Goal: Communication & Community: Participate in discussion

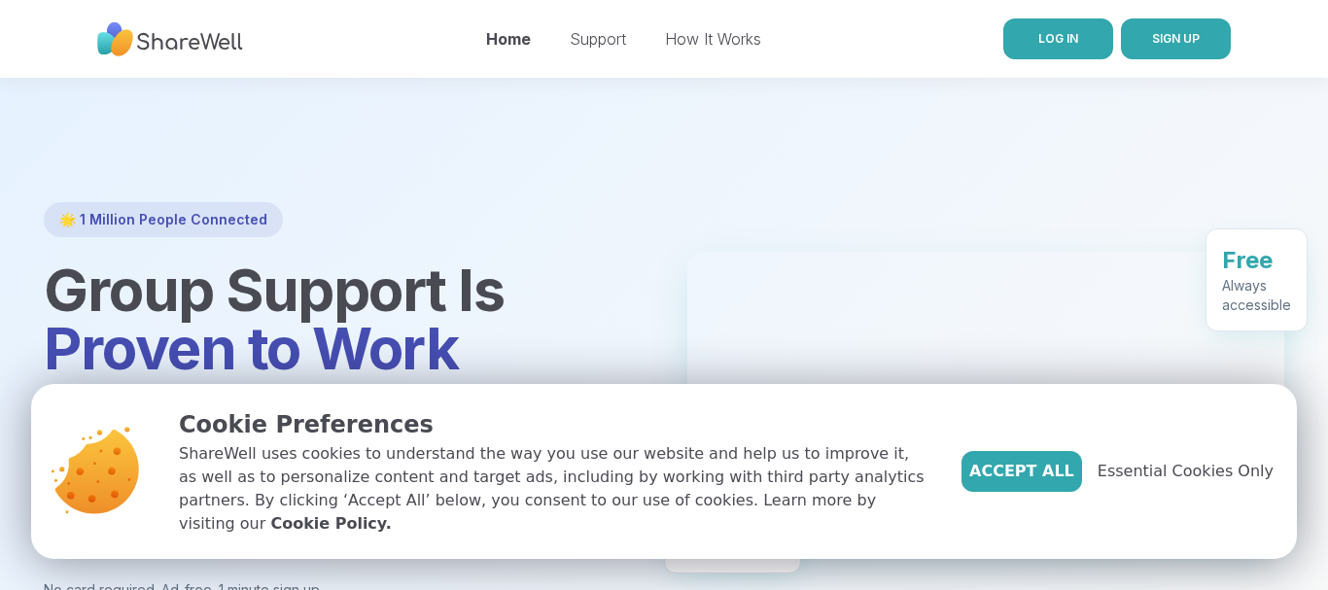
click at [1059, 33] on span "LOG IN" at bounding box center [1059, 38] width 40 height 15
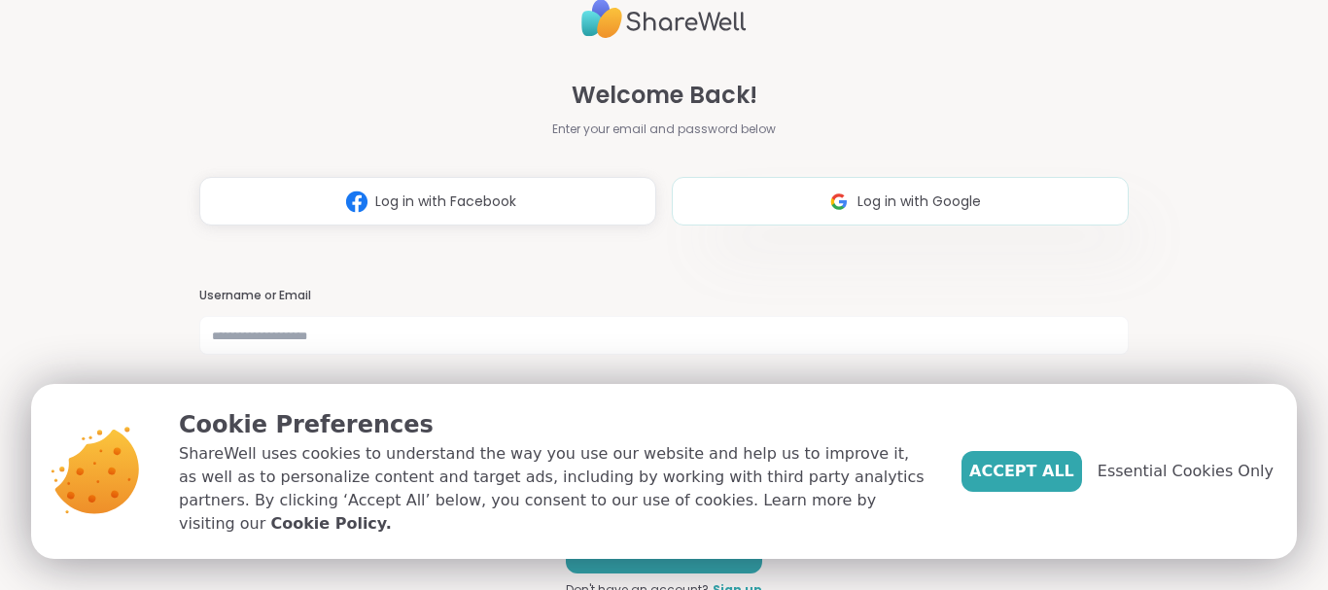
click at [919, 194] on span "Log in with Google" at bounding box center [919, 202] width 123 height 20
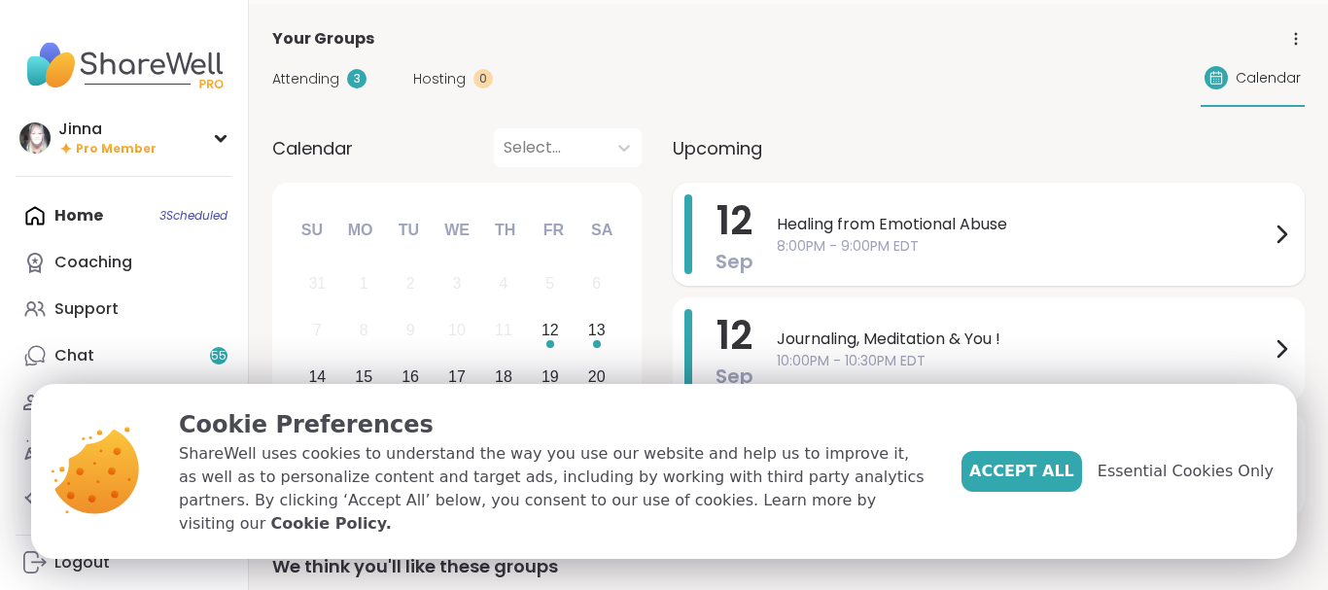
click at [1025, 217] on span "Healing from Emotional Abuse" at bounding box center [1023, 224] width 493 height 23
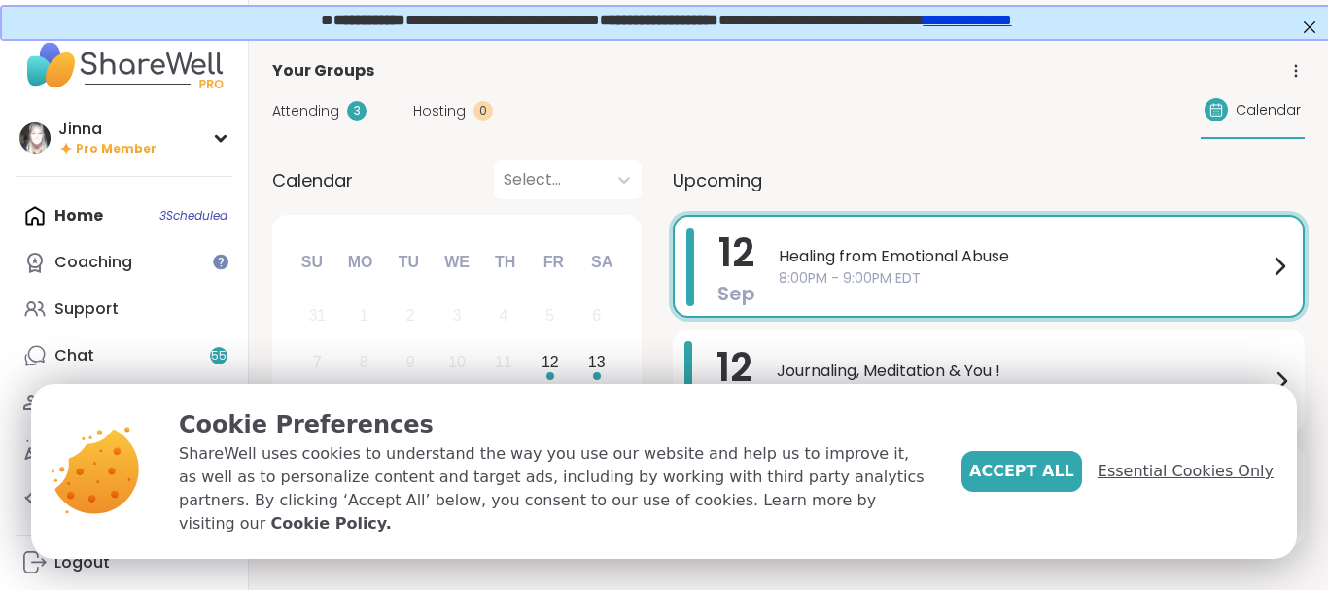
click at [1171, 476] on span "Essential Cookies Only" at bounding box center [1186, 471] width 176 height 23
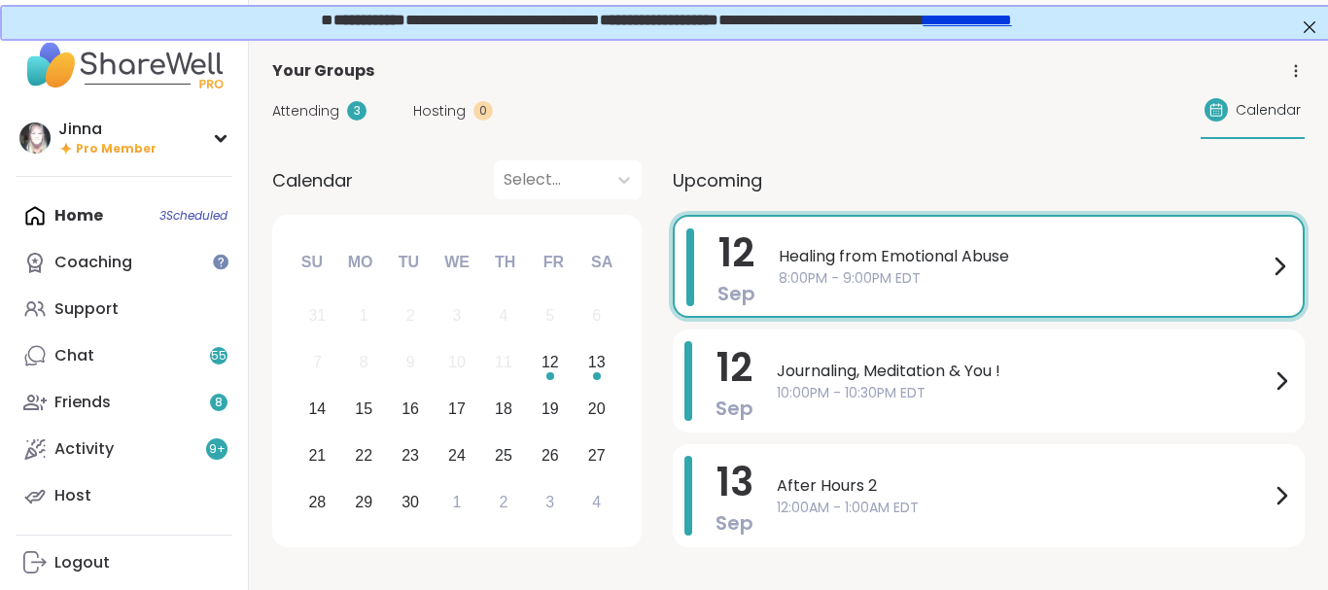
click at [1119, 265] on span "Healing from Emotional Abuse" at bounding box center [1023, 256] width 489 height 23
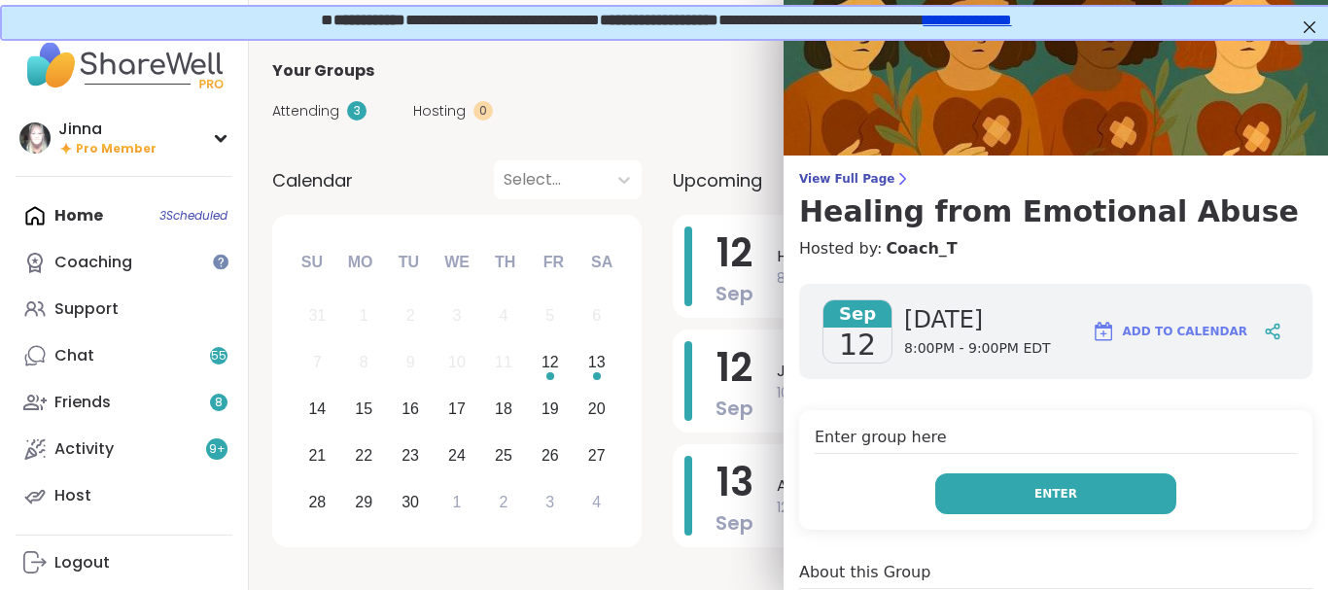
click at [1066, 482] on button "Enter" at bounding box center [1055, 494] width 241 height 41
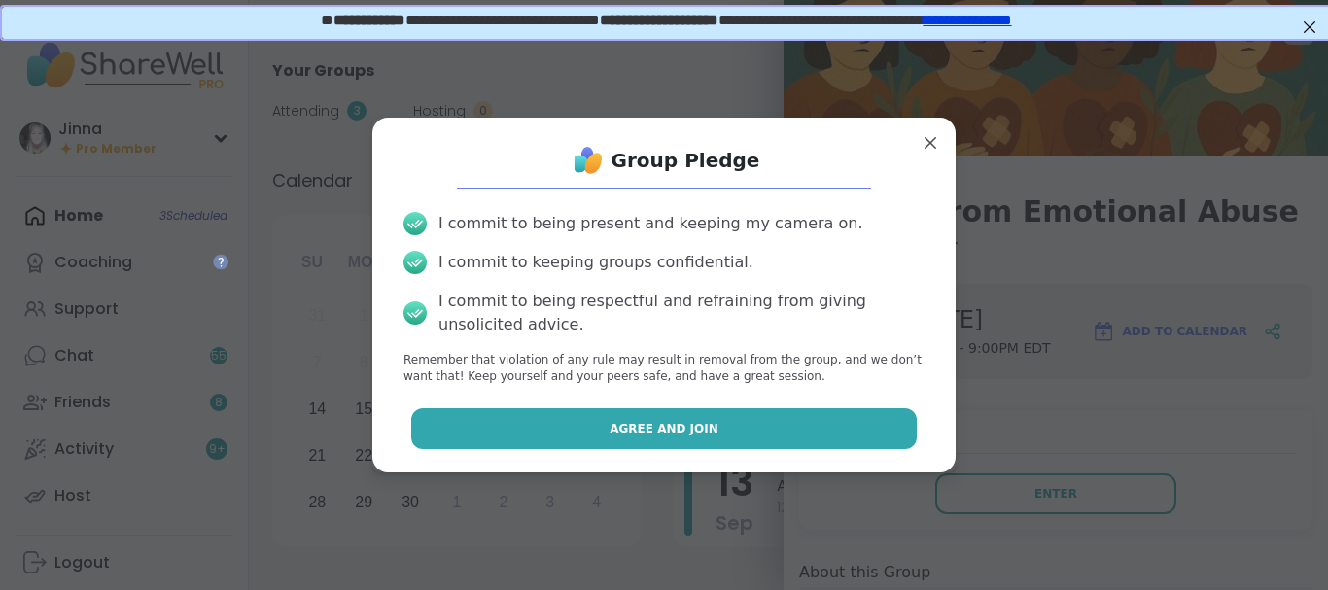
click at [684, 423] on span "Agree and Join" at bounding box center [664, 429] width 109 height 18
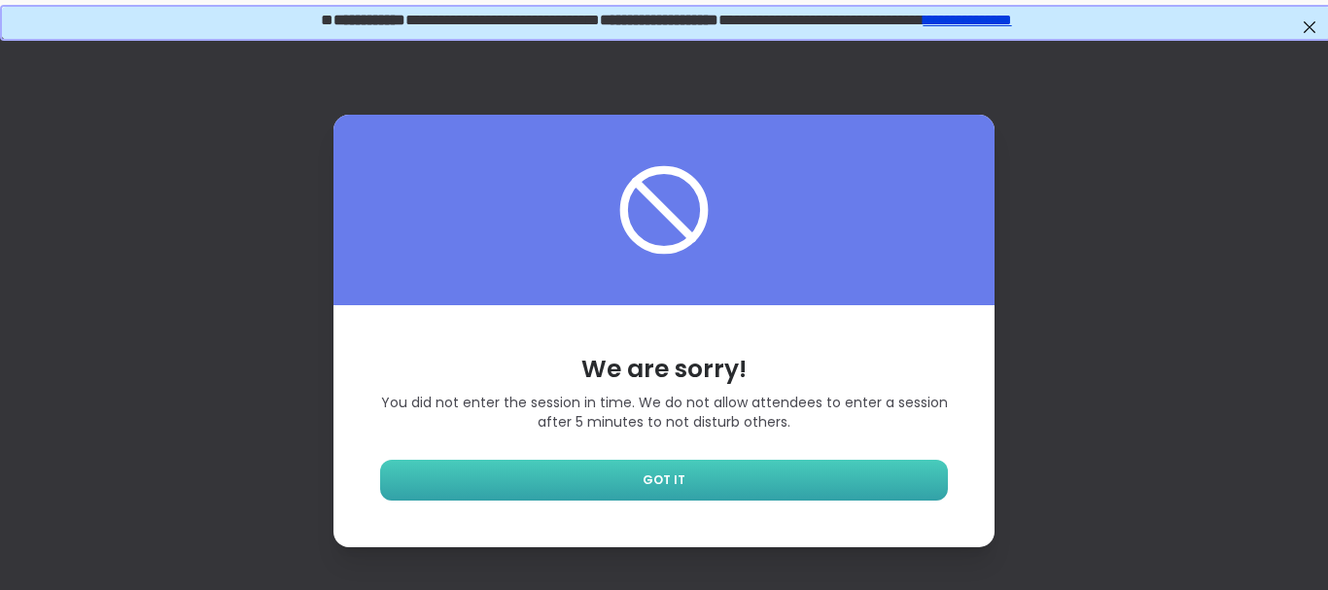
click at [654, 474] on span "GOT IT" at bounding box center [664, 481] width 43 height 18
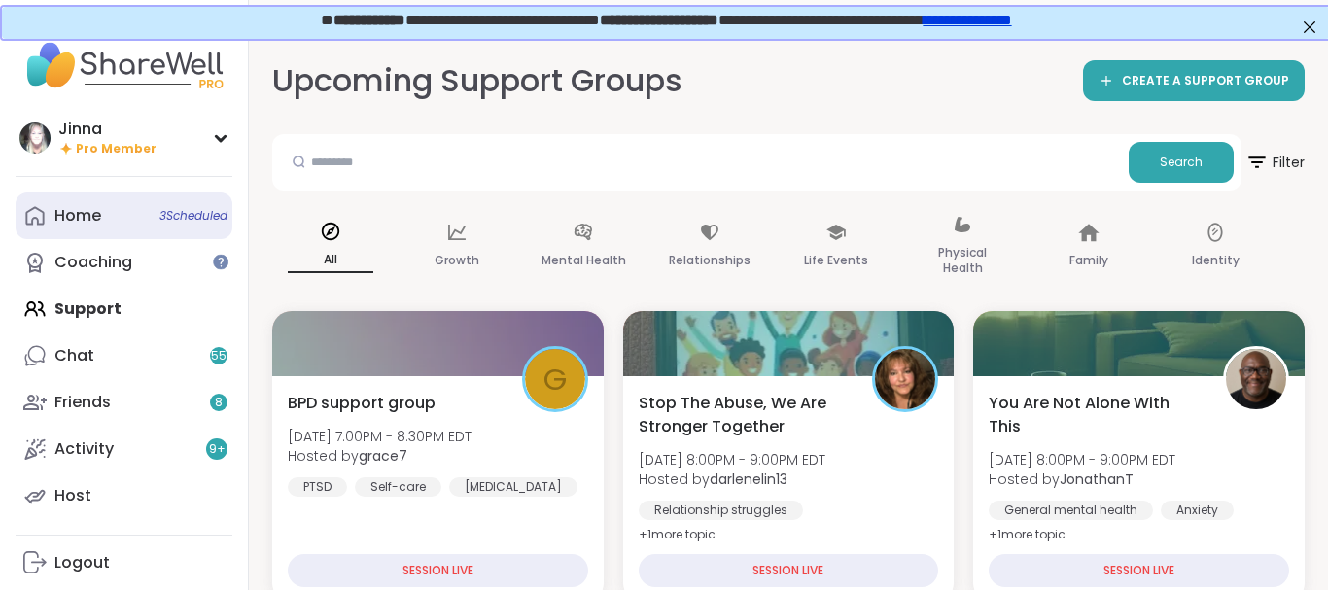
click at [86, 209] on div "Home 3 Scheduled" at bounding box center [77, 215] width 47 height 21
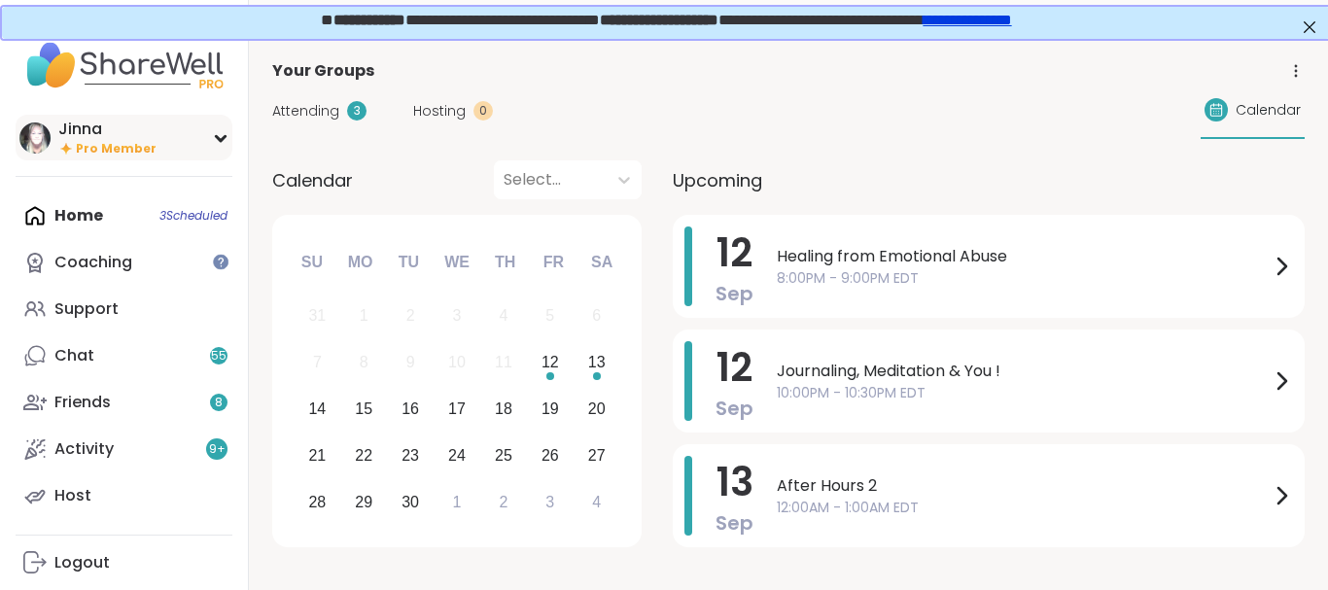
click at [218, 126] on div "[PERSON_NAME] Pro Member" at bounding box center [124, 138] width 217 height 46
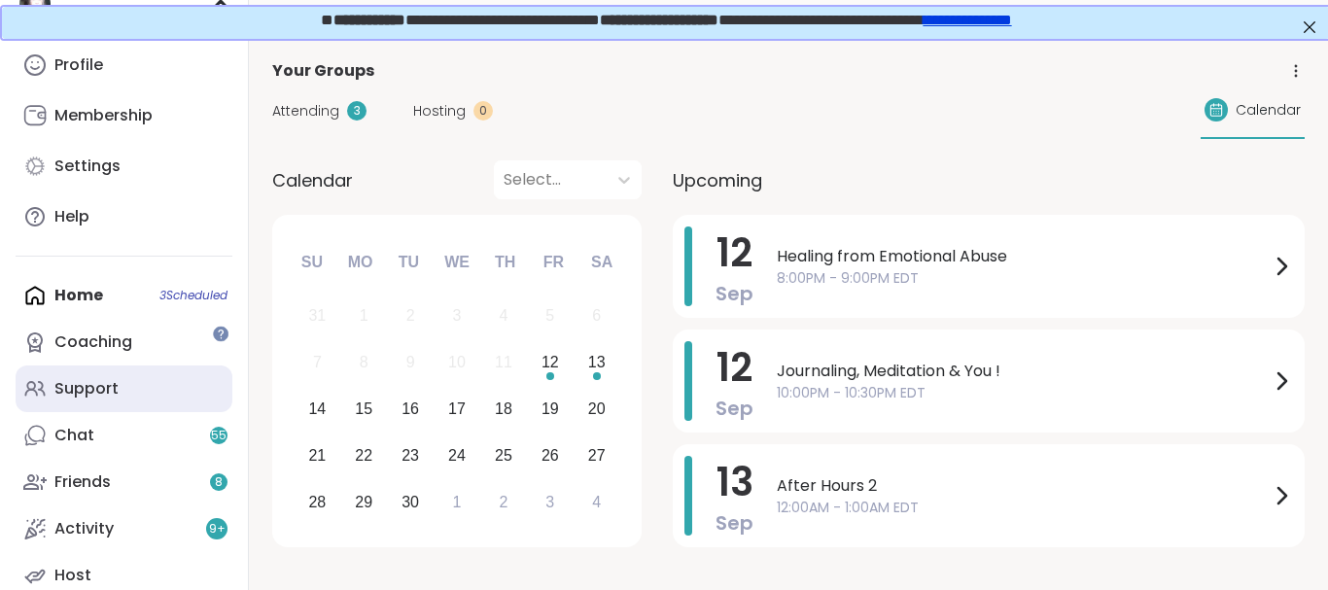
scroll to position [201, 0]
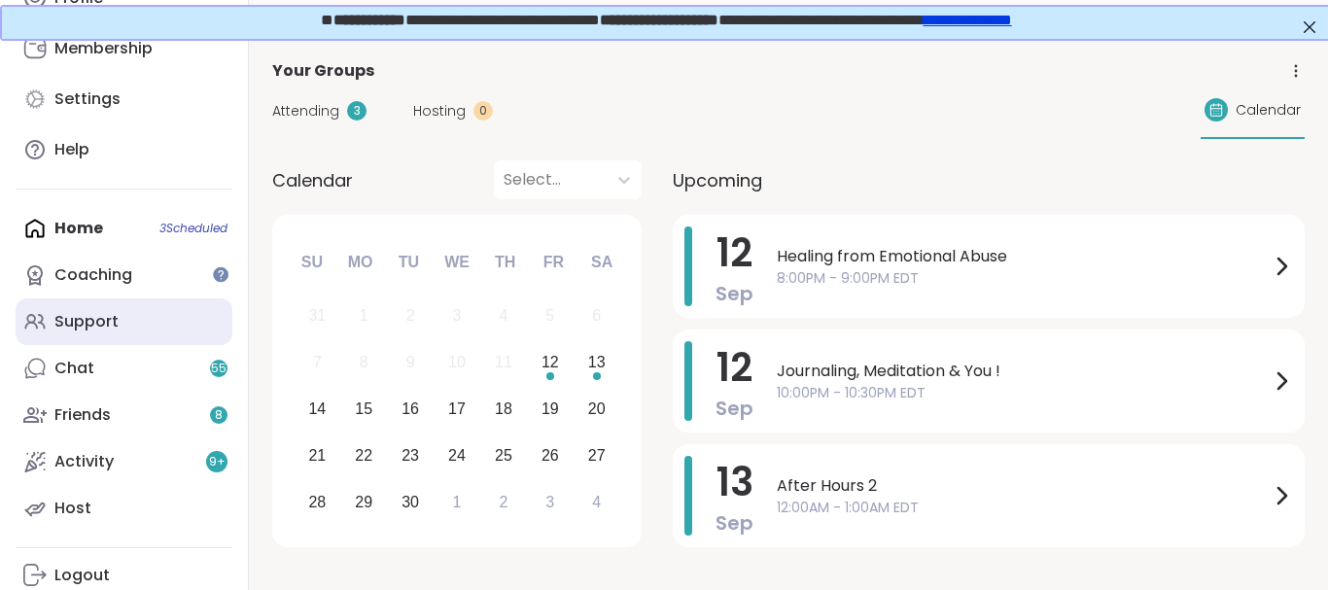
click at [89, 310] on link "Support" at bounding box center [124, 322] width 217 height 47
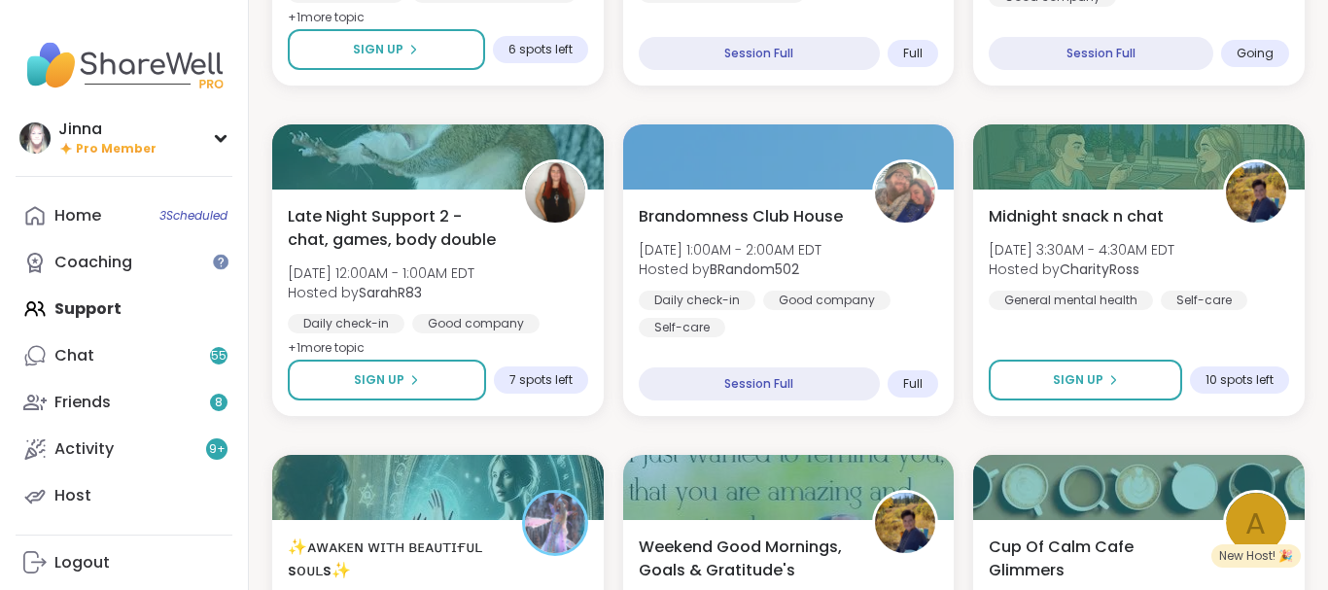
scroll to position [1841, 0]
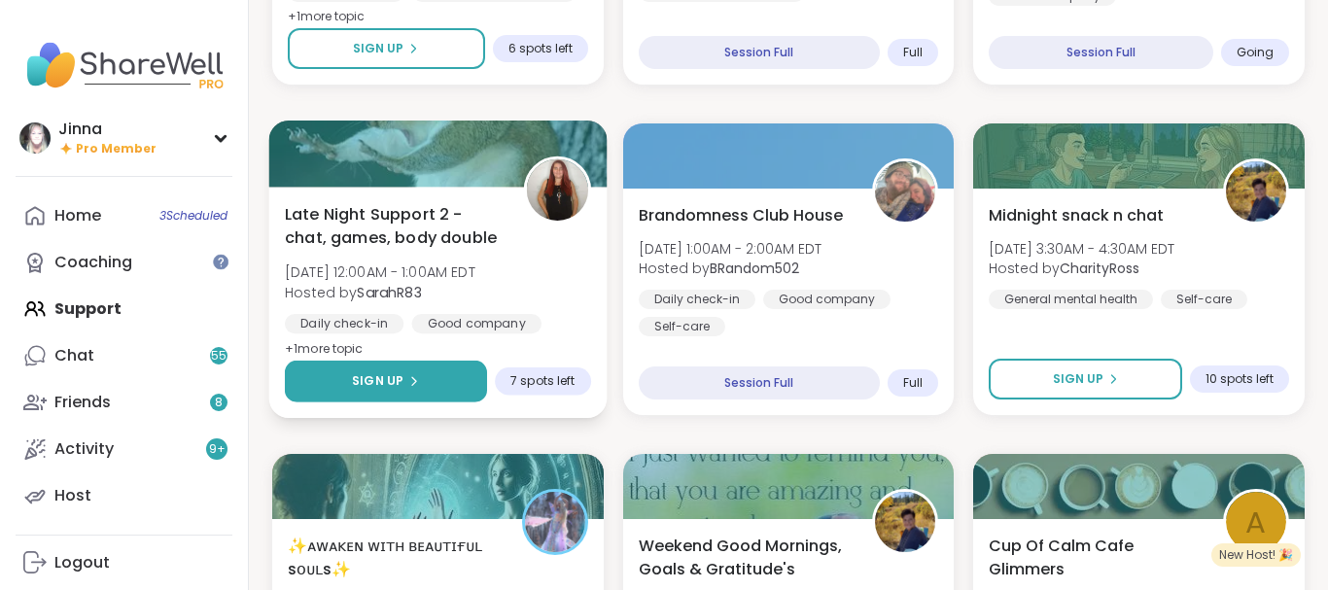
click at [392, 374] on span "Sign Up" at bounding box center [378, 381] width 52 height 18
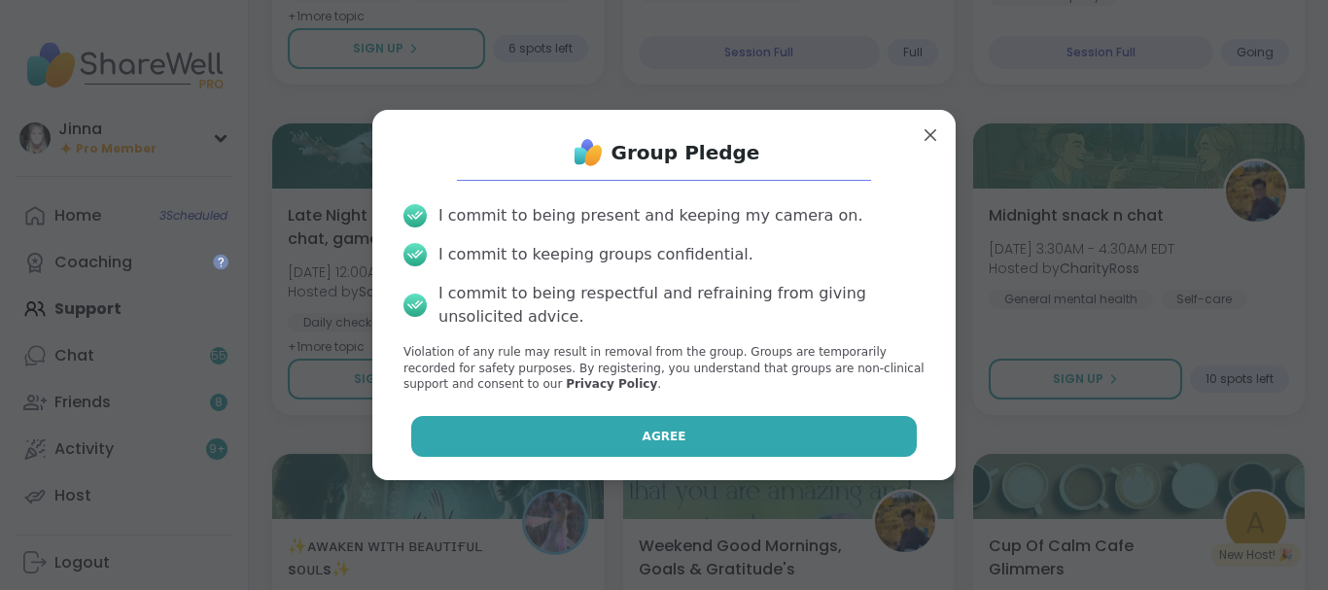
click at [663, 425] on button "Agree" at bounding box center [664, 436] width 507 height 41
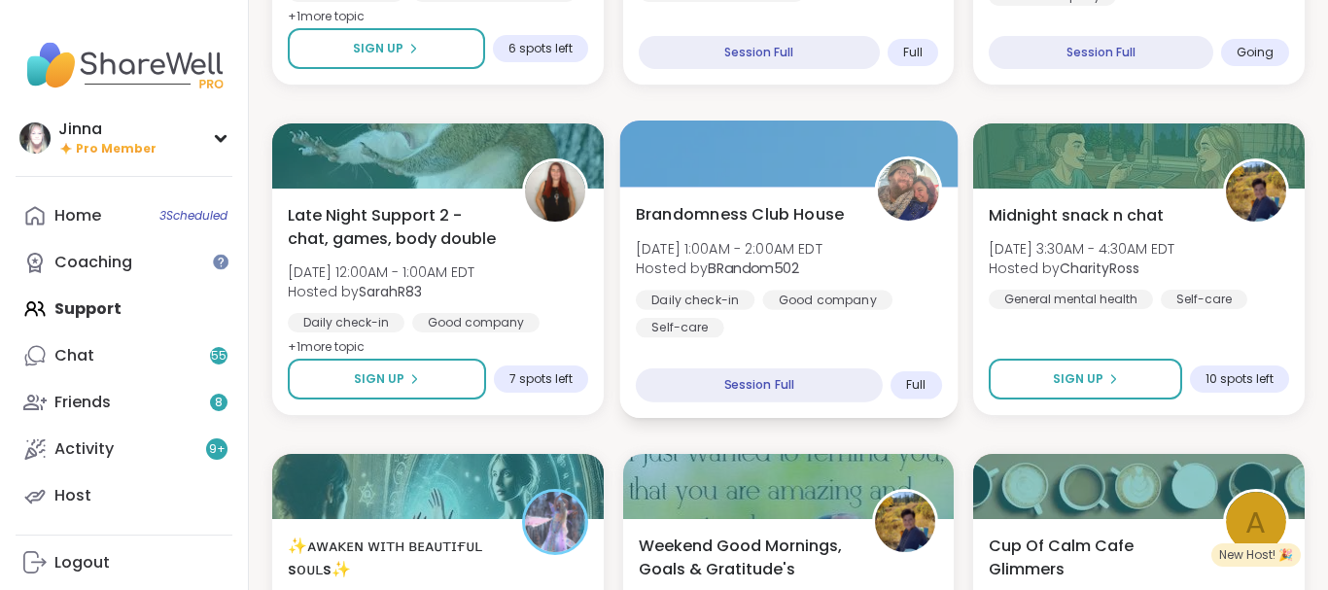
scroll to position [1887, 0]
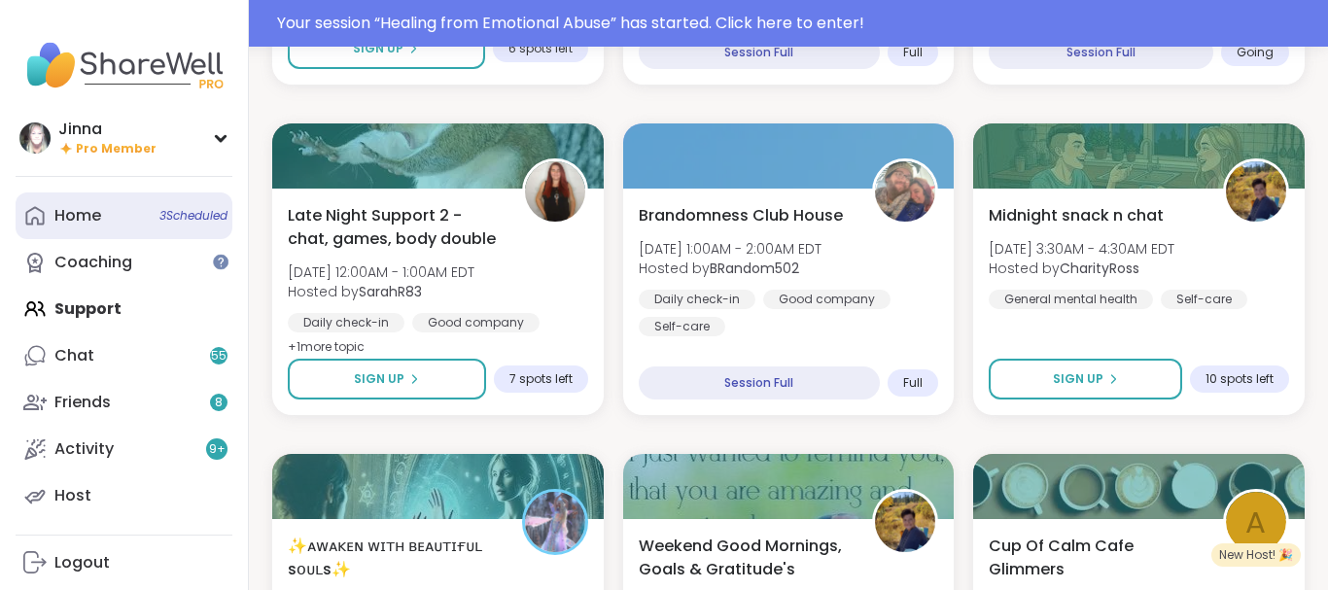
click at [89, 208] on div "Home 3 Scheduled" at bounding box center [77, 215] width 47 height 21
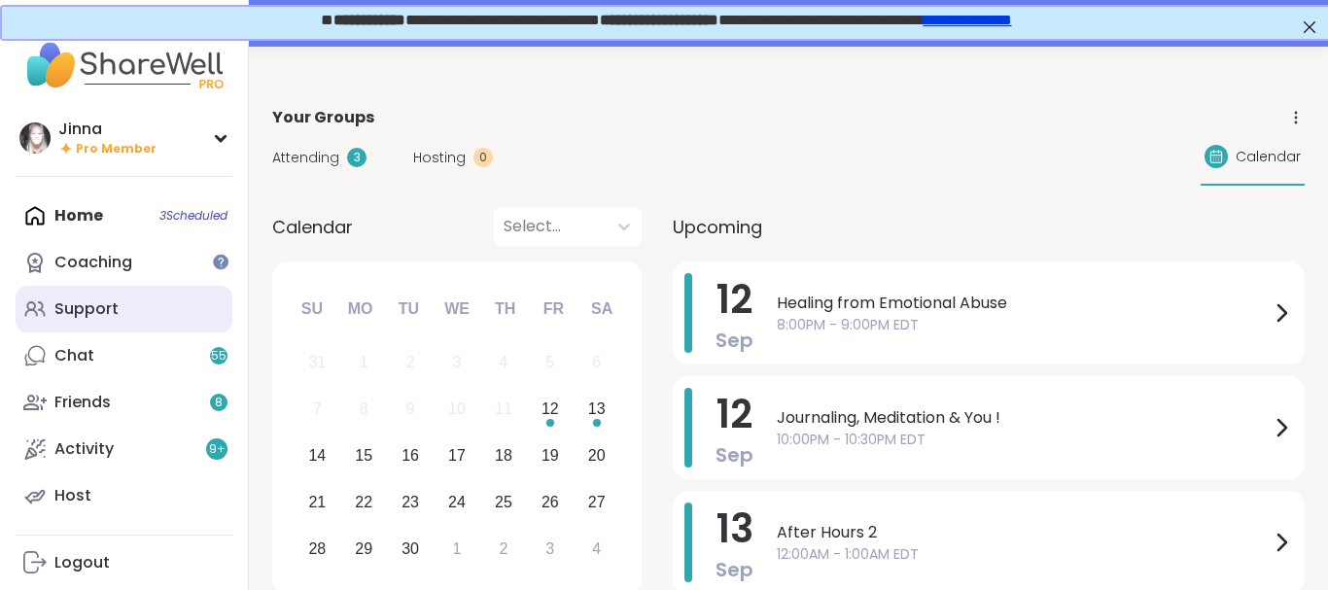
click at [109, 303] on div "Support" at bounding box center [86, 309] width 64 height 21
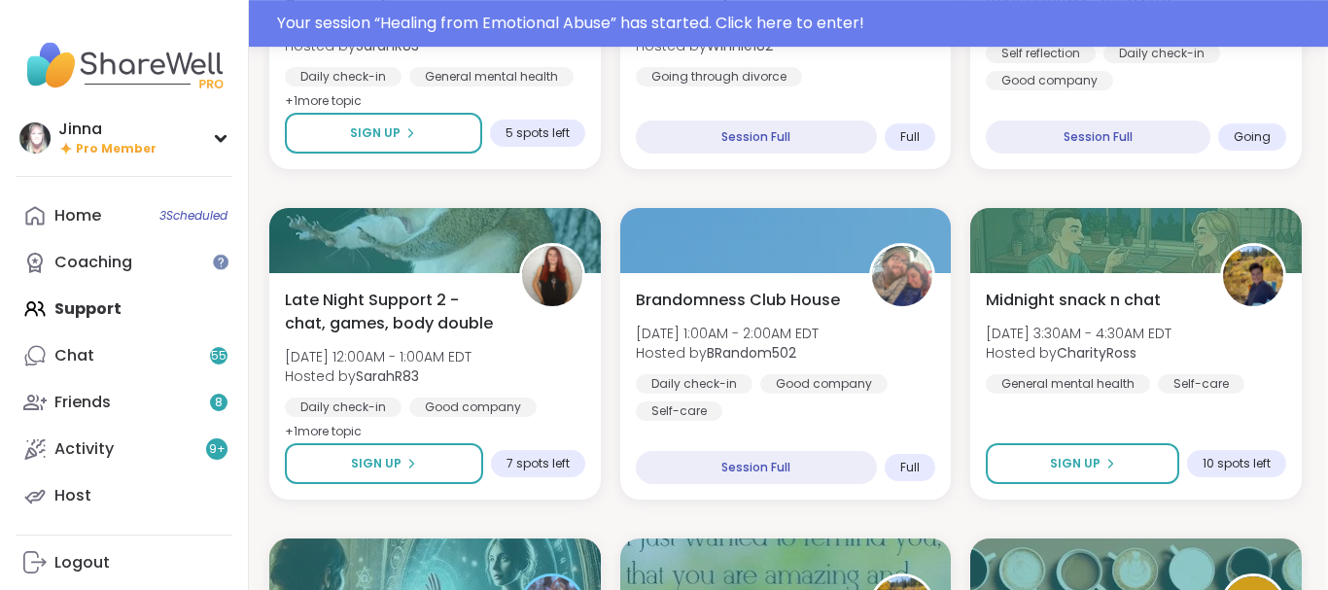
scroll to position [1756, 3]
